Goal: Browse casually: Explore the website without a specific task or goal

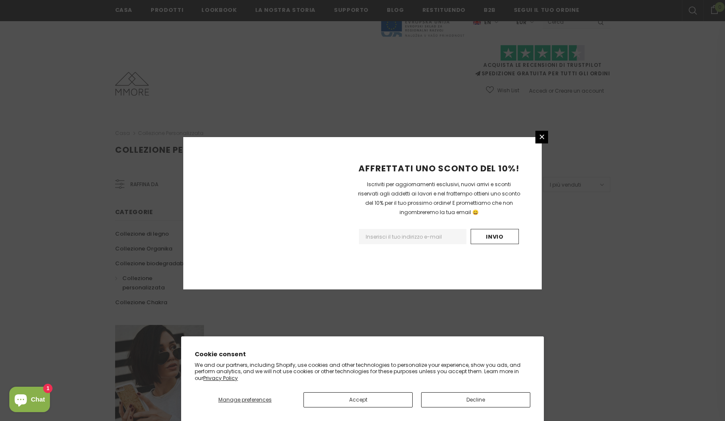
scroll to position [447, 0]
